Goal: Transaction & Acquisition: Obtain resource

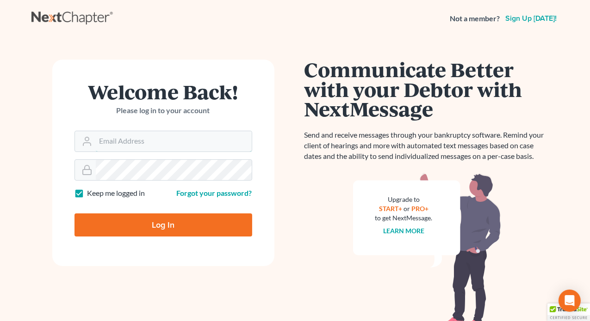
type input "[EMAIL_ADDRESS][DOMAIN_NAME]"
click at [129, 227] on input "Log In" at bounding box center [163, 225] width 178 height 23
type input "Thinking..."
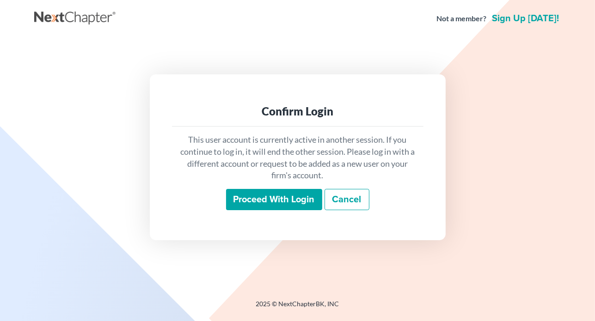
click at [259, 206] on input "Proceed with login" at bounding box center [274, 199] width 96 height 21
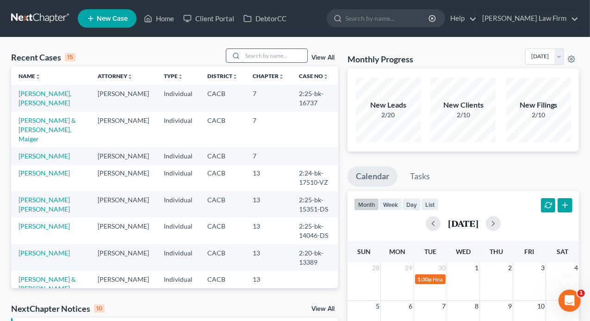
click at [257, 57] on input "search" at bounding box center [274, 55] width 65 height 13
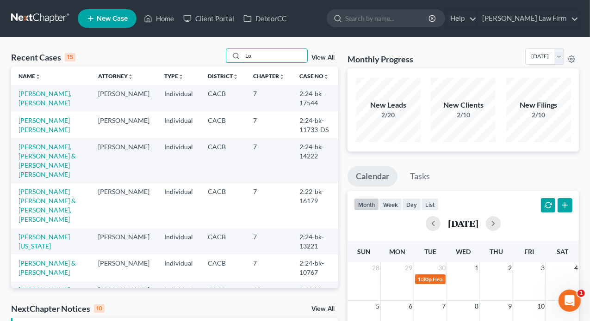
type input "L"
type input "a"
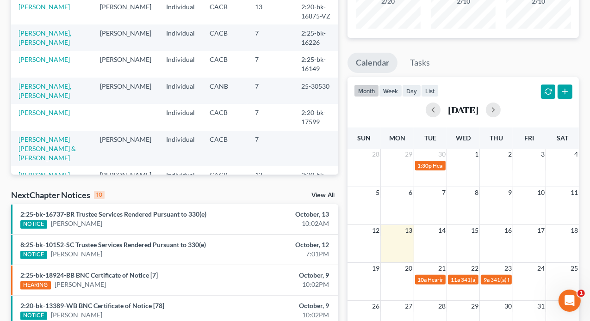
scroll to position [130, 0]
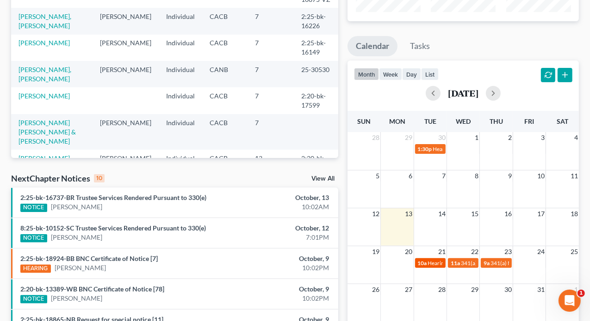
click at [428, 265] on span "Hearing for Salomon Abularach" at bounding box center [464, 263] width 72 height 7
type input "sa"
select select "Days"
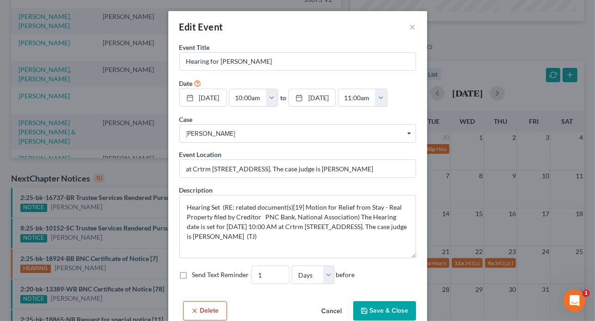
click at [334, 311] on button "Cancel" at bounding box center [332, 311] width 35 height 19
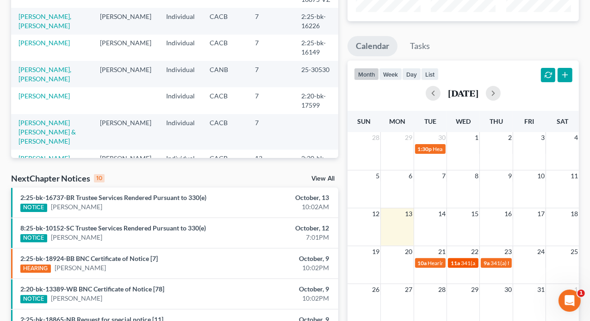
click at [458, 266] on div "11a 341(a) meeting for Sergio Gutierrez Marin & Janet Gutierrez" at bounding box center [462, 263] width 25 height 7
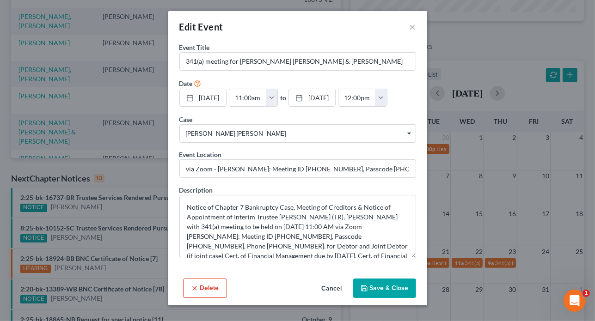
click at [339, 290] on button "Cancel" at bounding box center [332, 289] width 35 height 19
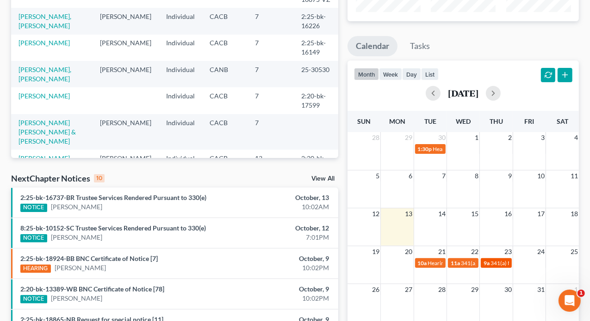
click at [489, 261] on div "9a 341(a) Meeting for Lorena Ventura Granados" at bounding box center [495, 263] width 25 height 7
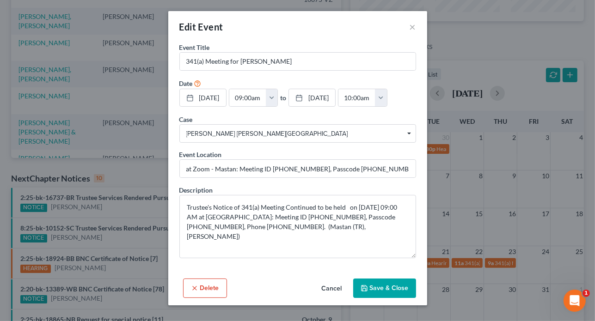
click at [333, 288] on button "Cancel" at bounding box center [332, 289] width 35 height 19
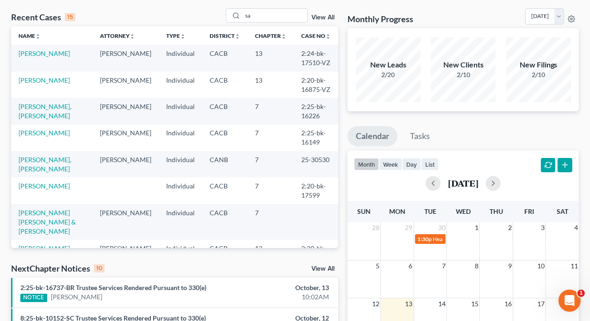
scroll to position [39, 0]
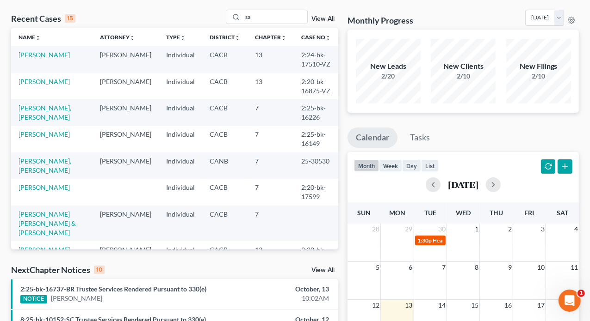
click at [428, 240] on span "1:30p" at bounding box center [425, 240] width 14 height 7
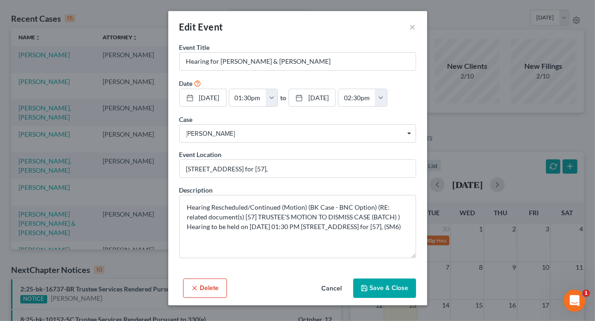
click at [335, 289] on button "Cancel" at bounding box center [332, 289] width 35 height 19
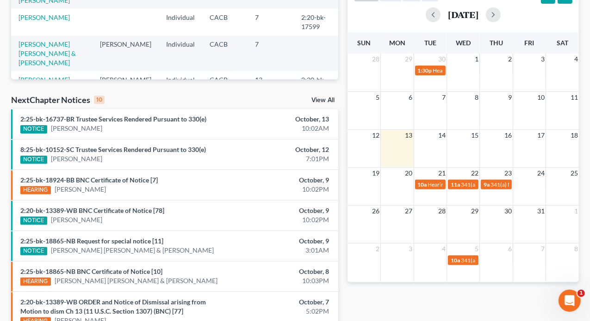
scroll to position [269, 0]
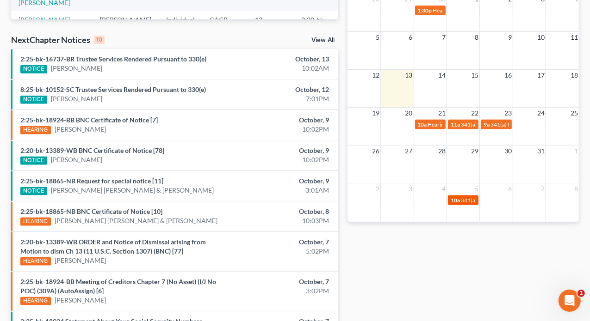
click at [455, 202] on span "10a" at bounding box center [454, 200] width 9 height 7
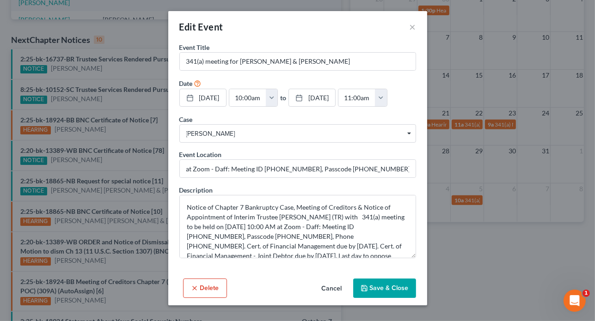
click at [341, 289] on button "Cancel" at bounding box center [332, 289] width 35 height 19
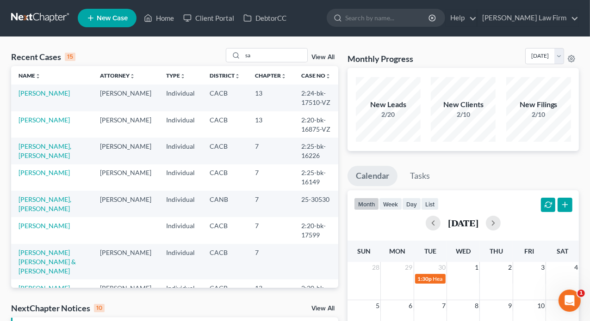
scroll to position [0, 0]
click at [253, 56] on input "sa" at bounding box center [274, 55] width 65 height 13
type input "s"
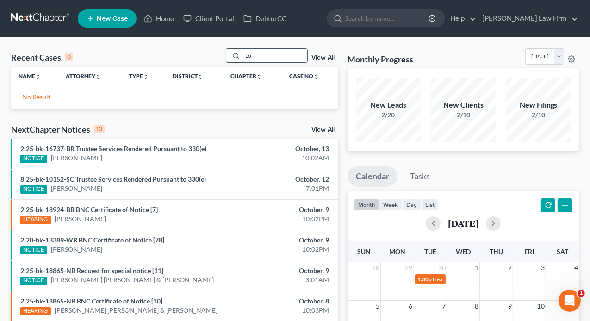
type input "L"
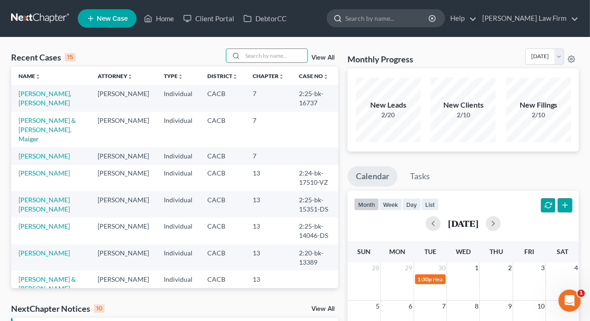
type input "C"
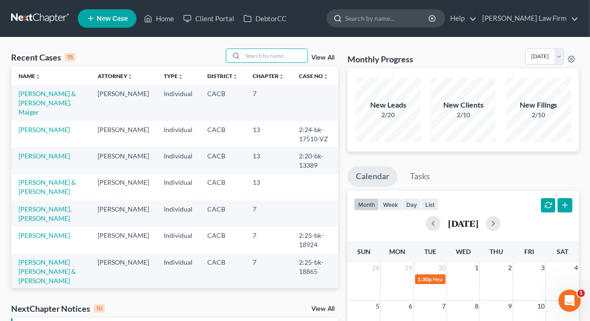
click at [365, 18] on input "search" at bounding box center [387, 18] width 85 height 17
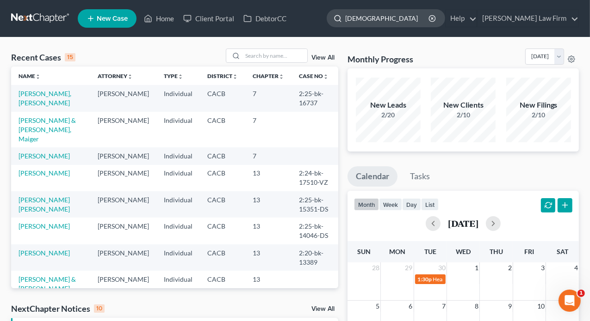
type input "Cristian"
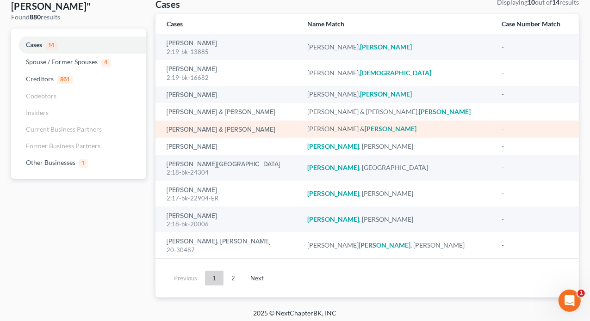
scroll to position [66, 0]
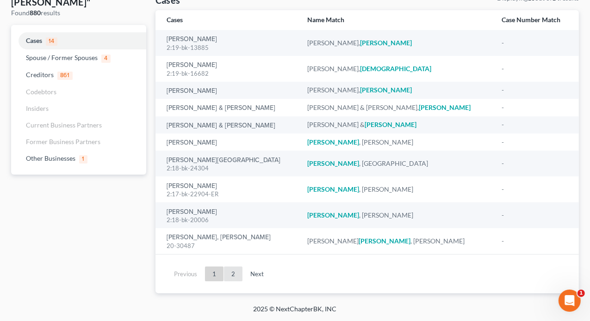
click at [234, 274] on link "2" at bounding box center [233, 274] width 19 height 15
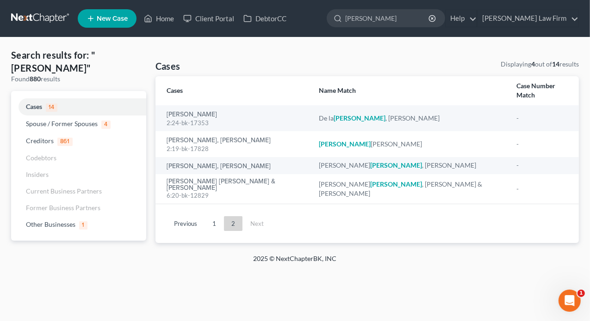
scroll to position [0, 0]
drag, startPoint x: 385, startPoint y: 19, endPoint x: 392, endPoint y: 21, distance: 6.7
click at [386, 19] on input "Cristian" at bounding box center [393, 18] width 85 height 17
click at [441, 19] on icon "button" at bounding box center [437, 18] width 7 height 7
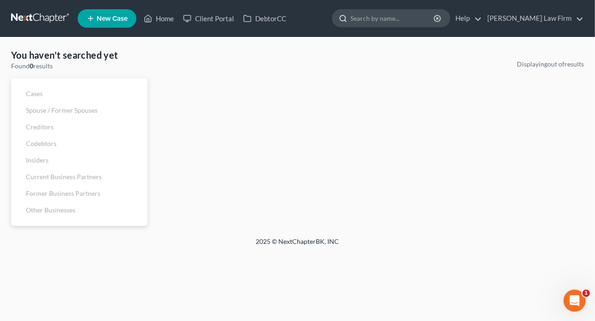
click at [421, 18] on input "search" at bounding box center [393, 18] width 85 height 17
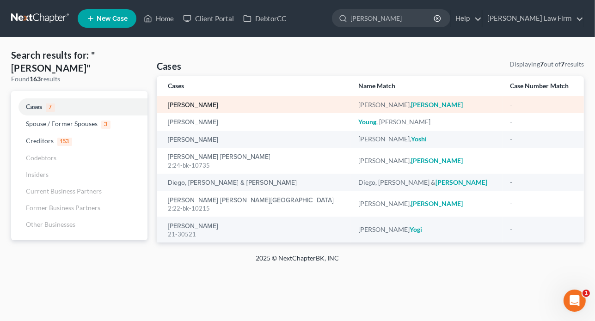
type input "Yovana"
click at [185, 107] on link "Lara, Yovana" at bounding box center [193, 105] width 50 height 6
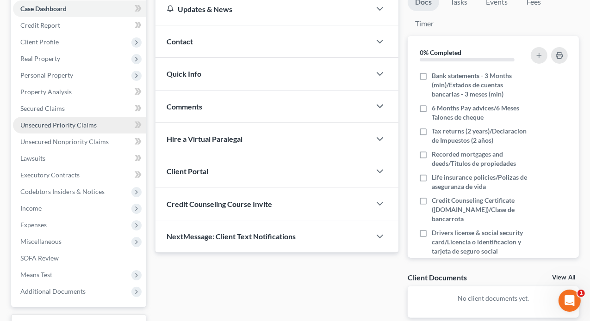
scroll to position [169, 0]
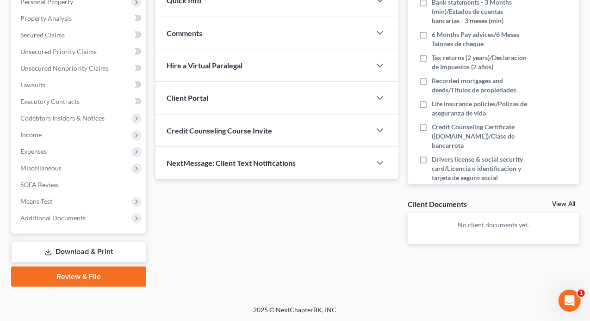
click at [80, 252] on link "Download & Print" at bounding box center [78, 252] width 135 height 22
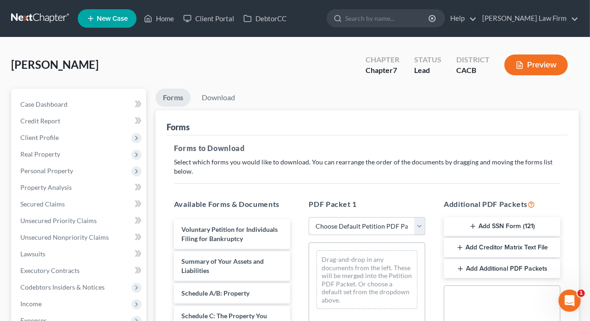
click at [353, 227] on select "Choose Default Petition PDF Packet Complete Bankruptcy Petition (all forms and …" at bounding box center [367, 226] width 117 height 19
select select "0"
click at [309, 217] on select "Choose Default Petition PDF Packet Complete Bankruptcy Petition (all forms and …" at bounding box center [367, 226] width 117 height 19
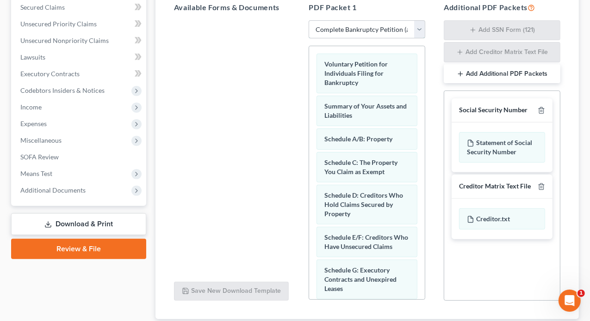
scroll to position [202, 0]
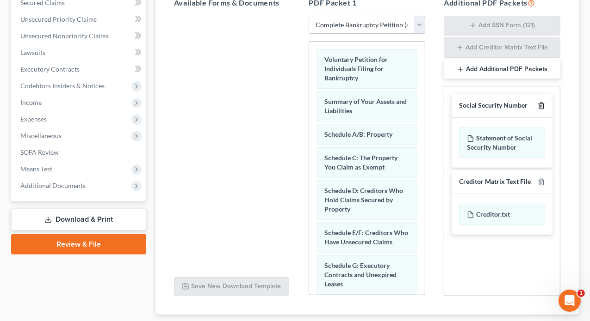
click at [542, 107] on icon "button" at bounding box center [540, 105] width 7 height 7
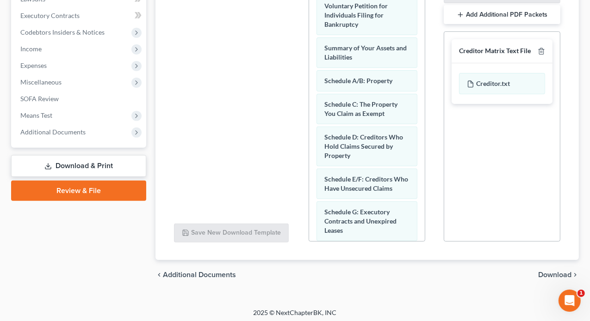
scroll to position [258, 0]
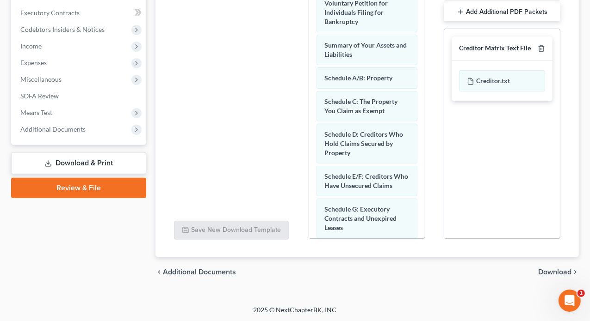
click at [554, 276] on div "chevron_left Additional Documents Download chevron_right" at bounding box center [366, 273] width 423 height 30
click at [550, 273] on span "Download" at bounding box center [554, 272] width 33 height 7
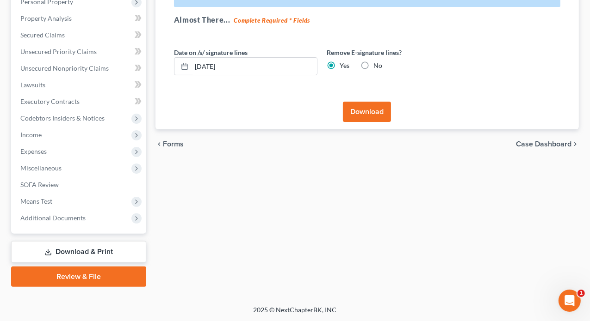
click at [365, 112] on button "Download" at bounding box center [367, 112] width 48 height 20
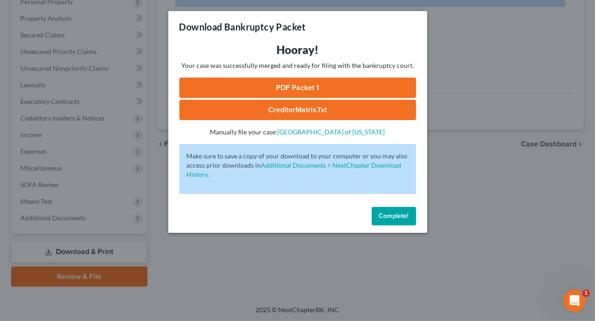
click at [302, 87] on link "PDF Packet 1" at bounding box center [297, 88] width 237 height 20
